Goal: Find specific page/section: Find specific page/section

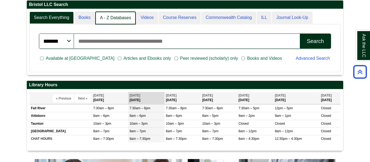
scroll to position [3, 3]
click at [109, 18] on link "A - Z Databases" at bounding box center [115, 18] width 40 height 13
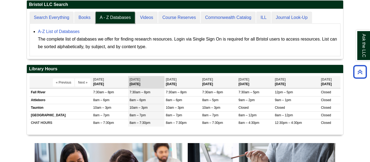
scroll to position [50, 316]
click at [65, 33] on link "A-Z List of Databases" at bounding box center [59, 31] width 42 height 5
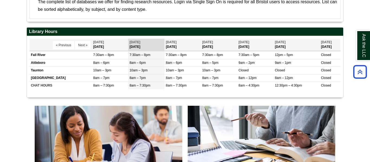
scroll to position [0, 0]
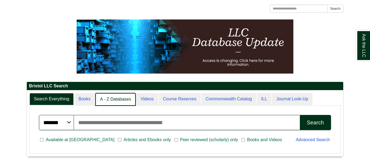
scroll to position [3, 3]
click at [117, 97] on link "A - Z Databases" at bounding box center [115, 99] width 40 height 13
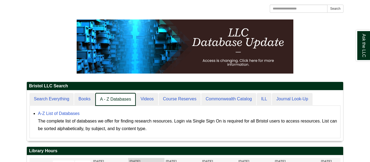
scroll to position [51, 316]
click at [117, 97] on link "A - Z Databases" at bounding box center [115, 99] width 40 height 13
click at [113, 97] on link "A - Z Databases" at bounding box center [115, 99] width 40 height 13
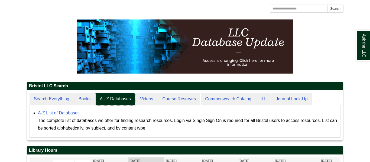
scroll to position [50, 316]
click at [73, 113] on link "A-Z List of Databases" at bounding box center [59, 113] width 42 height 5
